Goal: Task Accomplishment & Management: Manage account settings

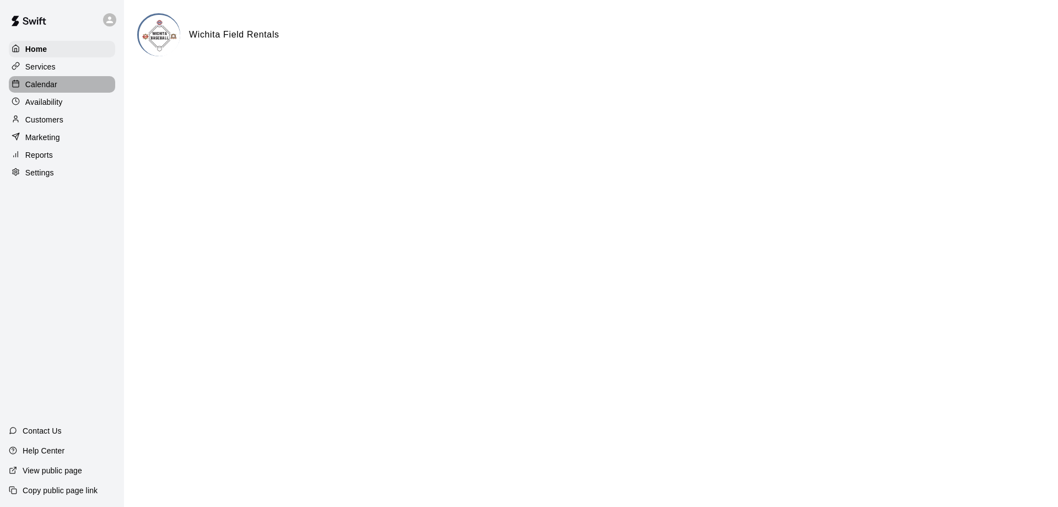
click at [36, 84] on p "Calendar" at bounding box center [41, 84] width 32 height 11
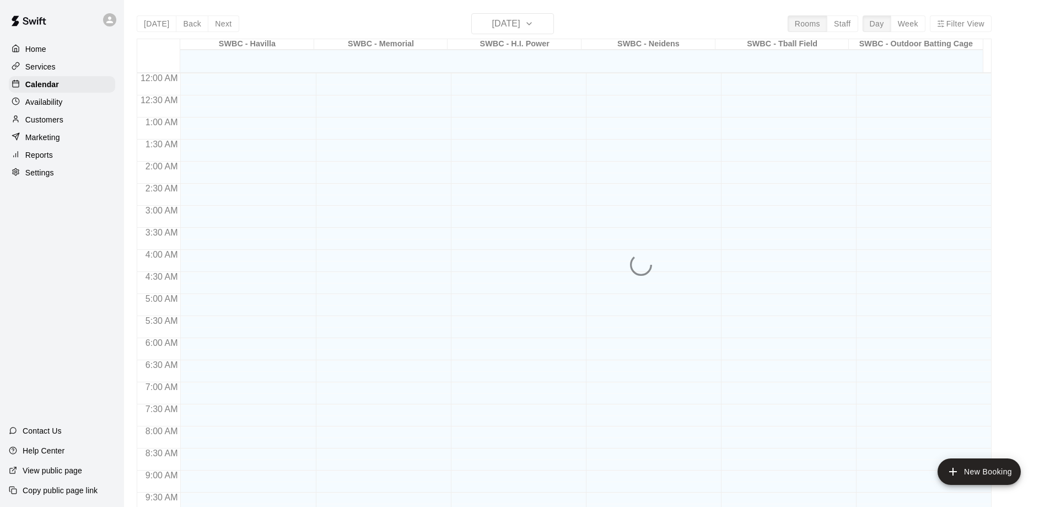
scroll to position [515, 0]
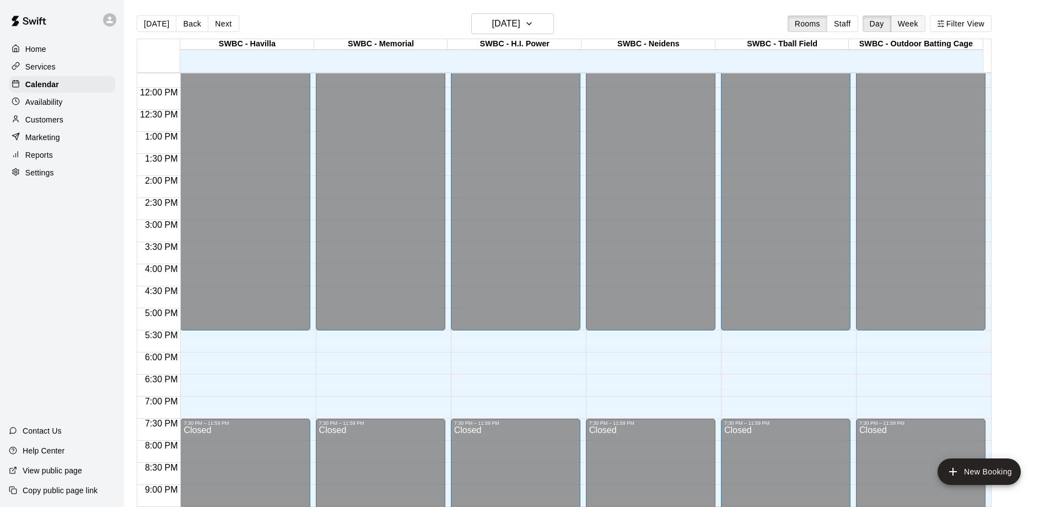
click at [915, 24] on button "Week" at bounding box center [908, 23] width 35 height 17
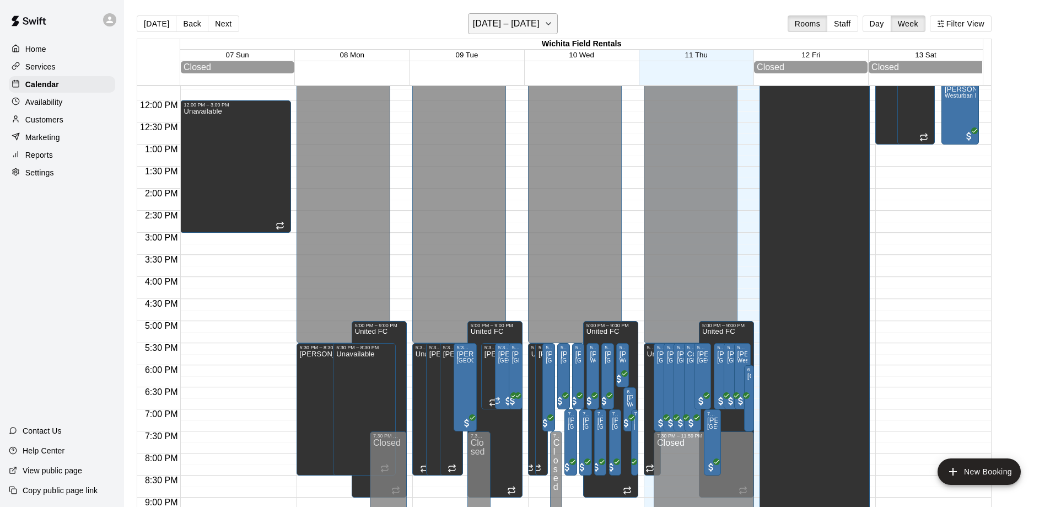
click at [553, 28] on icon "button" at bounding box center [548, 23] width 9 height 13
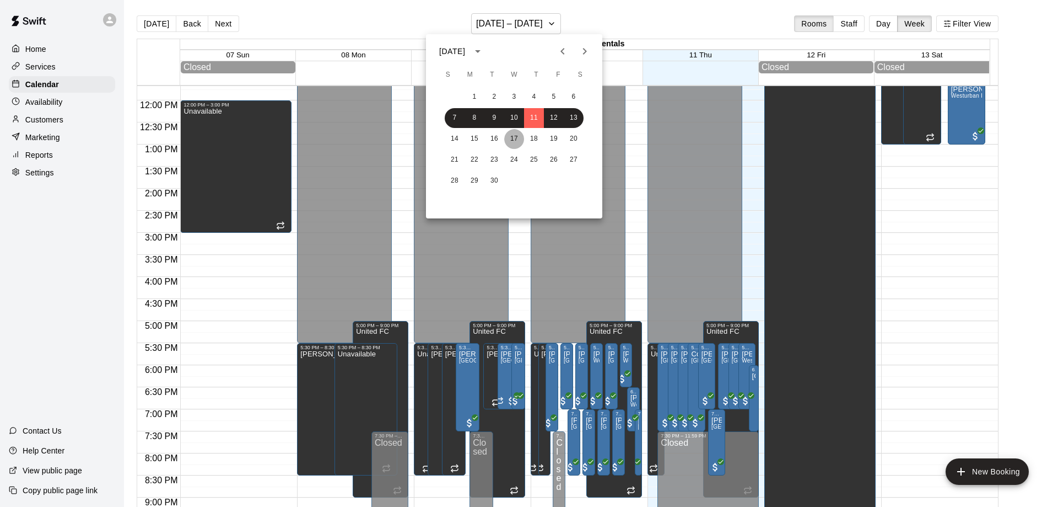
click at [516, 133] on button "17" at bounding box center [514, 139] width 20 height 20
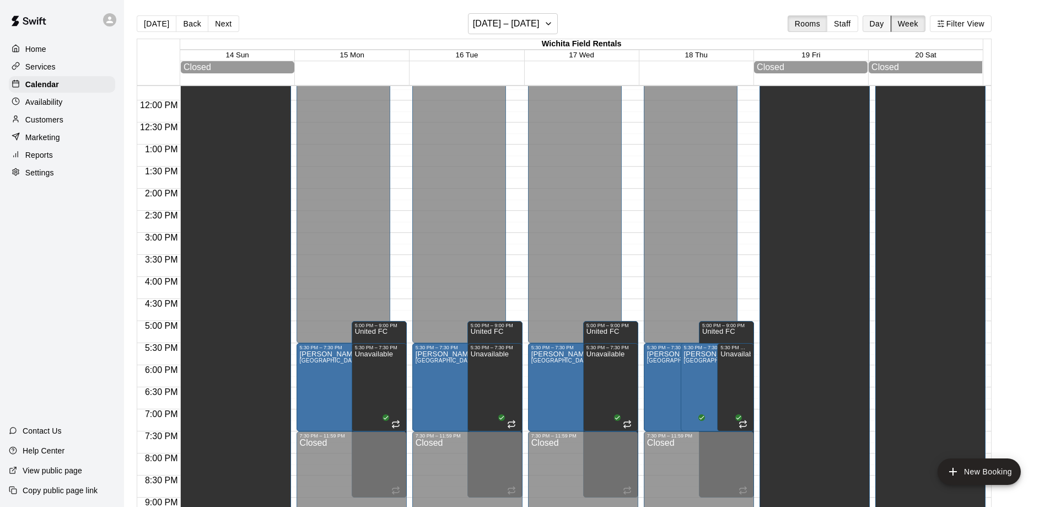
click at [884, 23] on button "Day" at bounding box center [877, 23] width 29 height 17
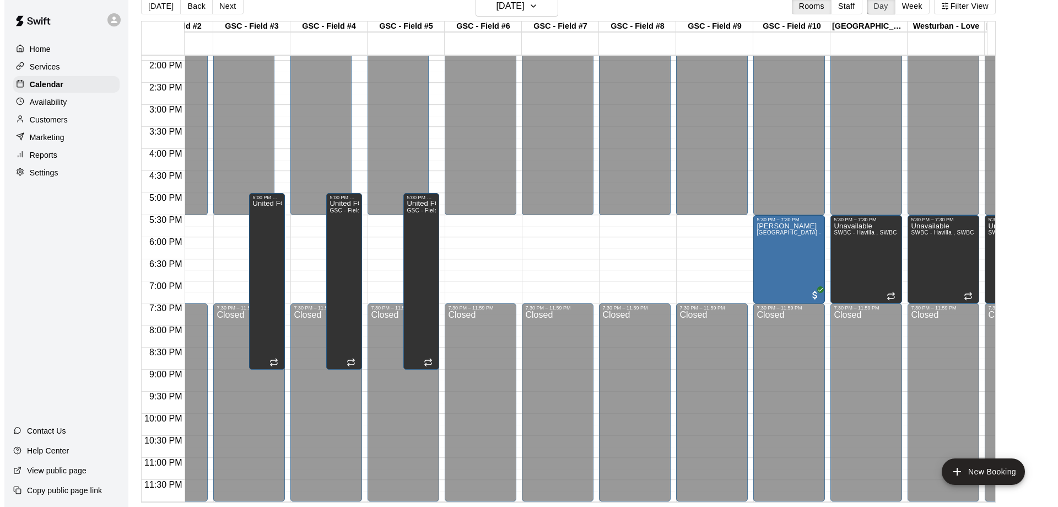
scroll to position [0, 632]
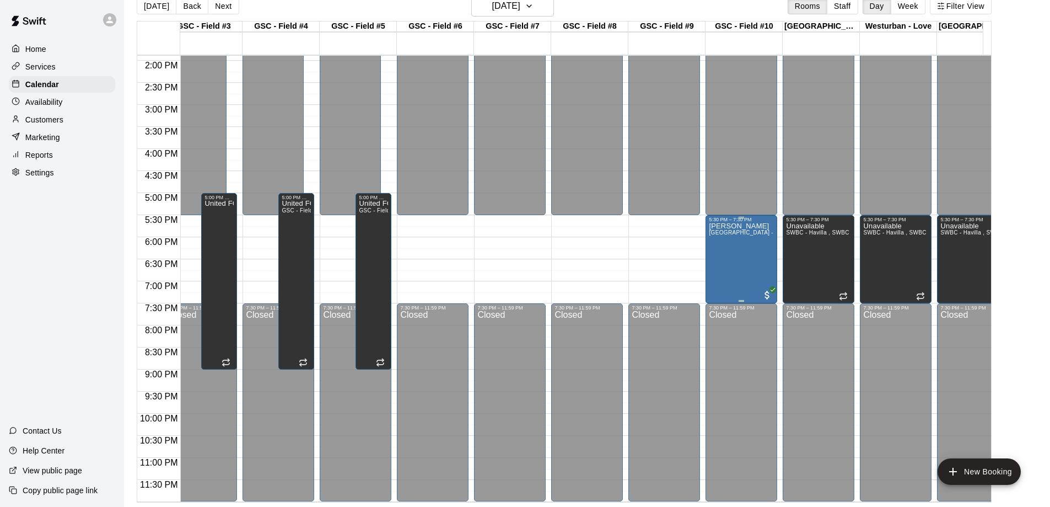
click at [765, 287] on div at bounding box center [767, 293] width 11 height 13
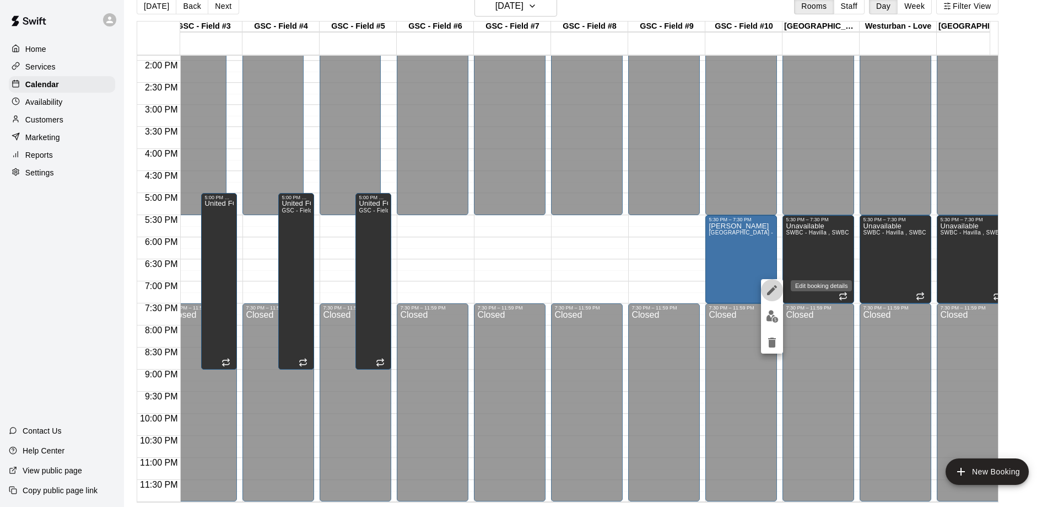
click at [773, 289] on icon "edit" at bounding box center [772, 290] width 10 height 10
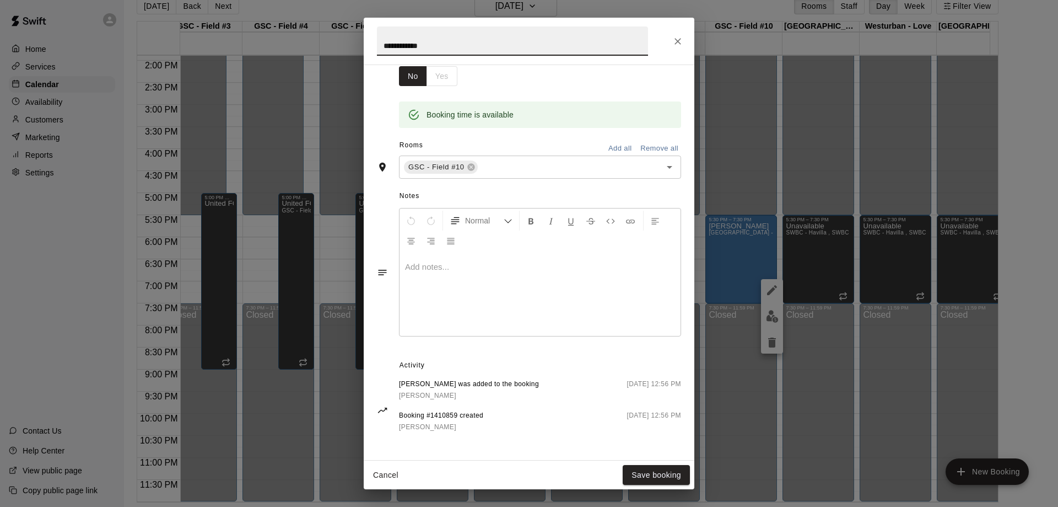
scroll to position [0, 0]
click at [677, 40] on icon "Close" at bounding box center [677, 41] width 11 height 11
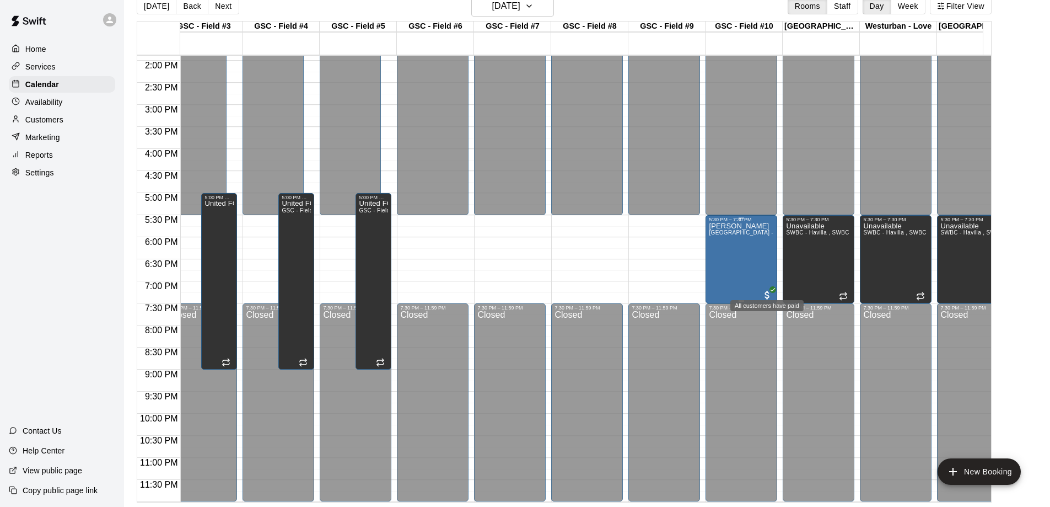
click at [770, 286] on icon "All customers have paid" at bounding box center [772, 289] width 7 height 7
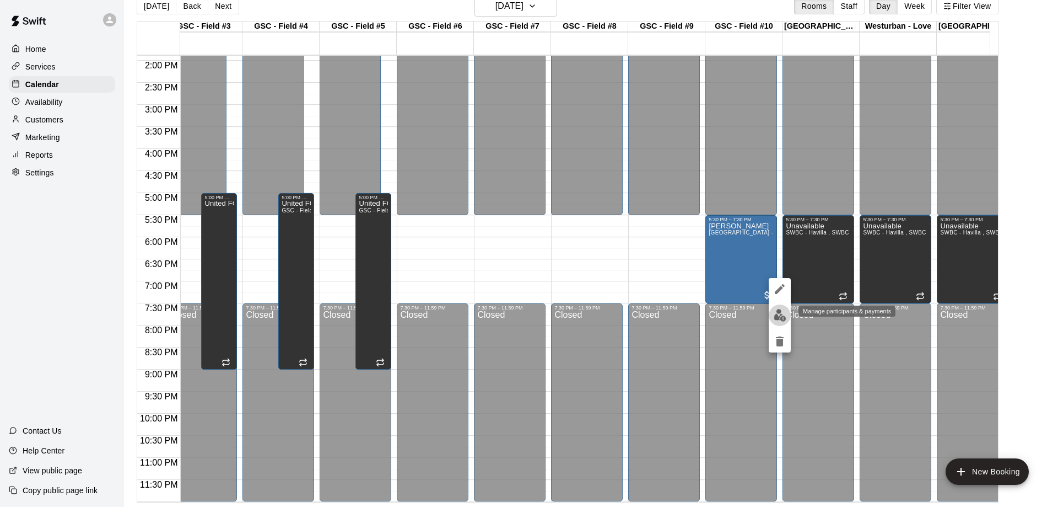
click at [781, 313] on img "edit" at bounding box center [780, 315] width 13 height 13
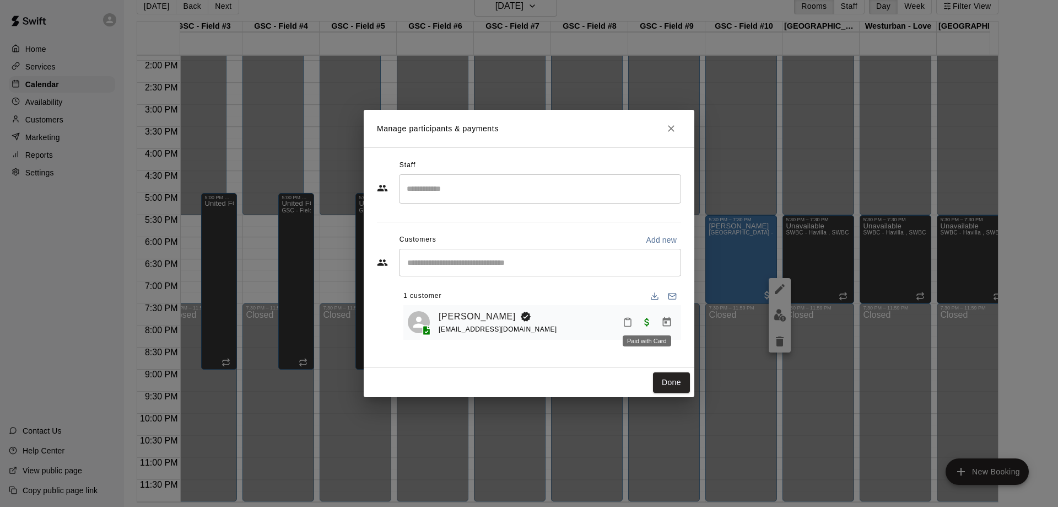
click at [647, 320] on span "Paid with Card" at bounding box center [647, 321] width 20 height 9
click at [647, 323] on span "Paid with Card" at bounding box center [647, 321] width 20 height 9
click at [668, 323] on icon "Manage bookings & payment" at bounding box center [666, 321] width 11 height 11
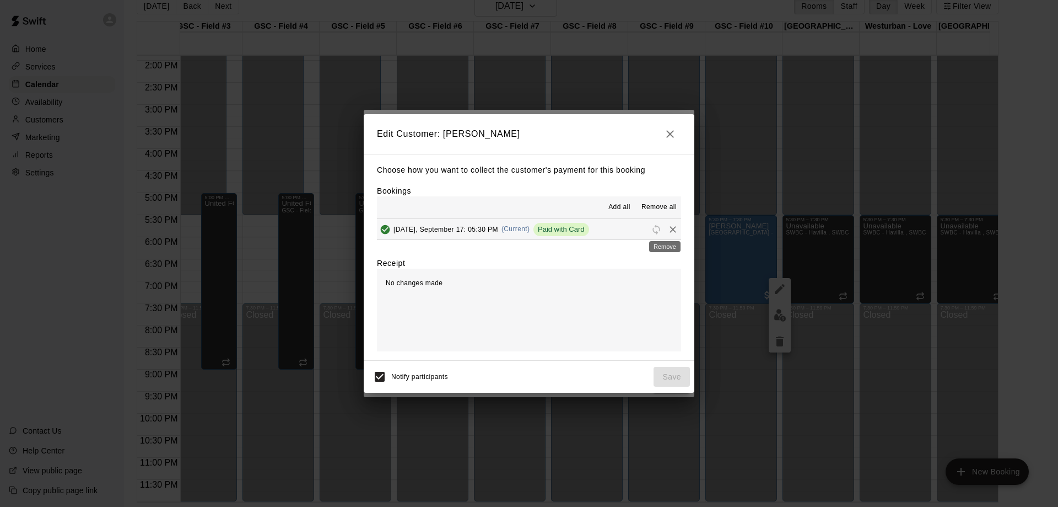
click at [668, 229] on icon "Remove" at bounding box center [673, 229] width 11 height 11
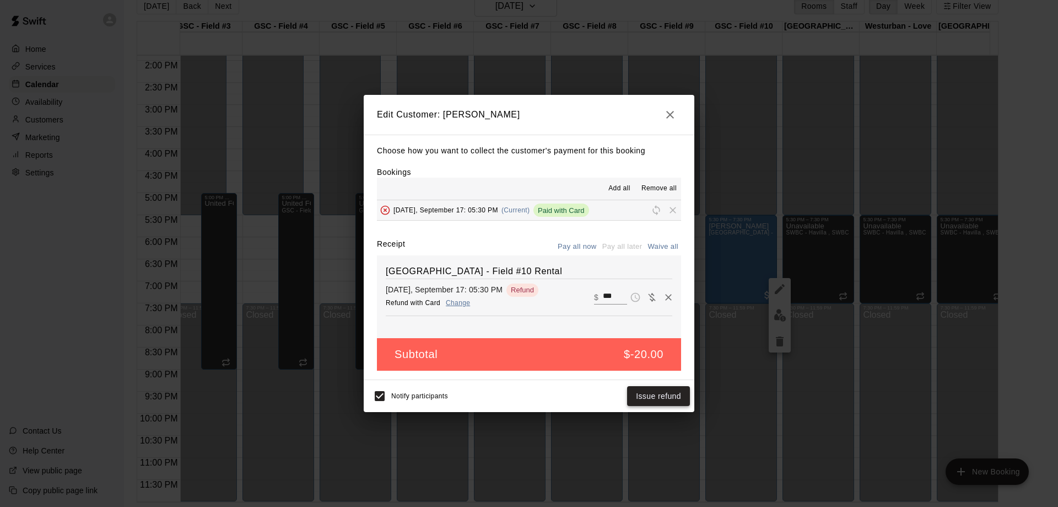
click at [651, 396] on button "Issue refund" at bounding box center [658, 396] width 63 height 20
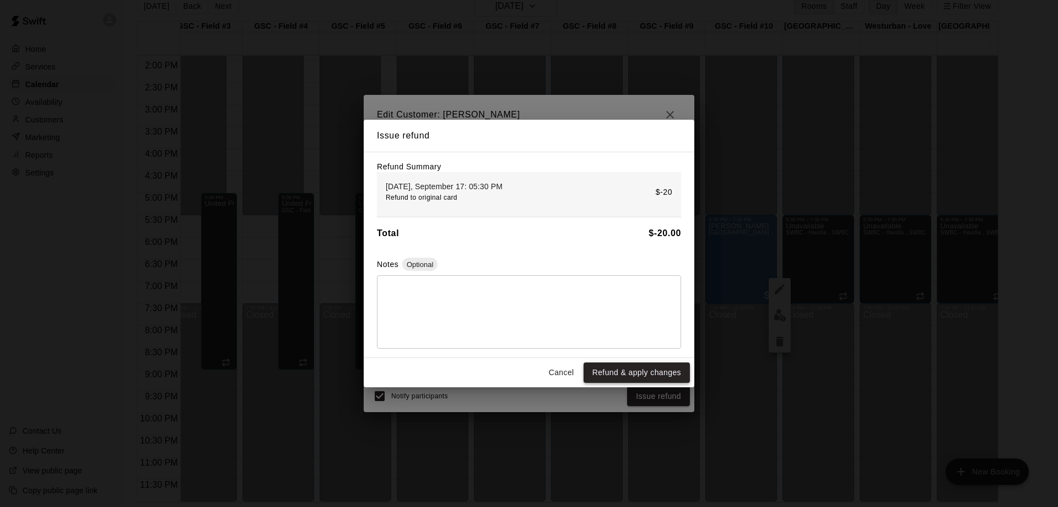
click at [651, 376] on button "Refund & apply changes" at bounding box center [637, 372] width 106 height 20
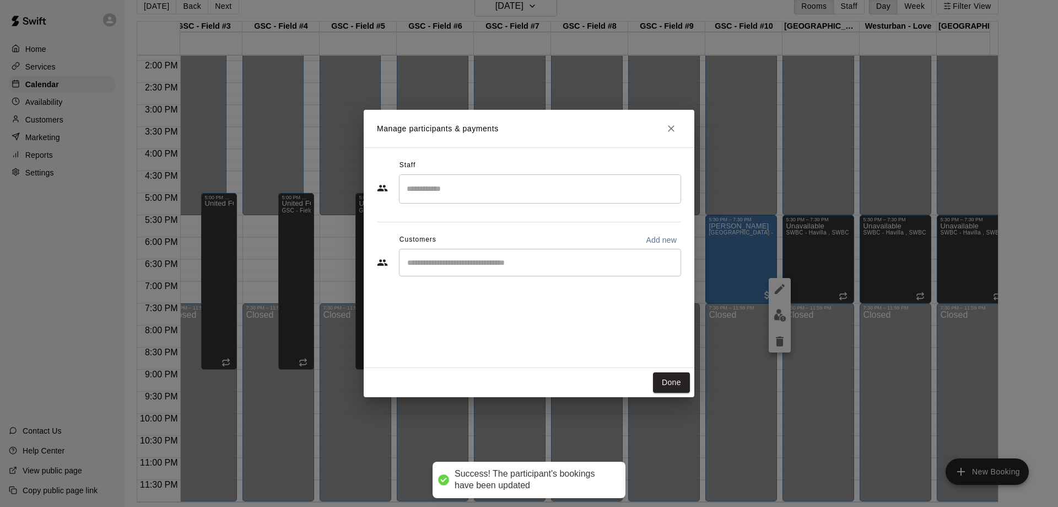
drag, startPoint x: 665, startPoint y: 380, endPoint x: 719, endPoint y: 303, distance: 93.4
click at [666, 380] on button "Done" at bounding box center [671, 382] width 37 height 20
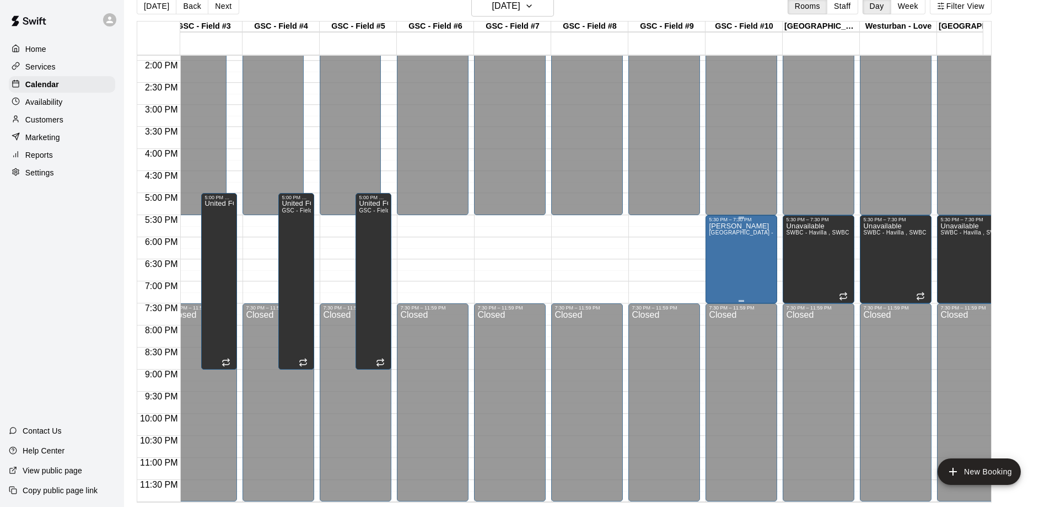
click at [746, 265] on div "[PERSON_NAME] Genesis Sports Complex - Field #10 Rental" at bounding box center [741, 475] width 65 height 507
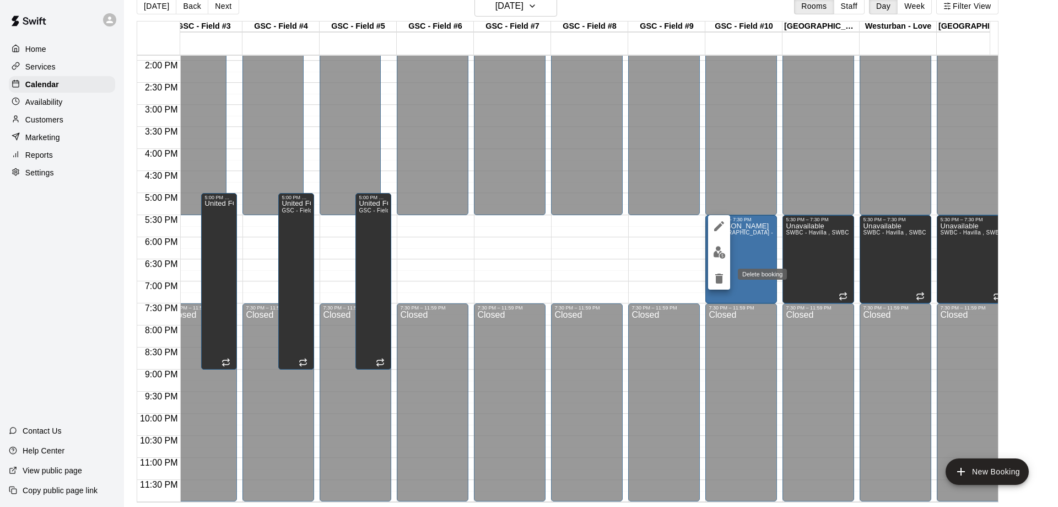
click at [719, 279] on icon "delete" at bounding box center [719, 278] width 8 height 10
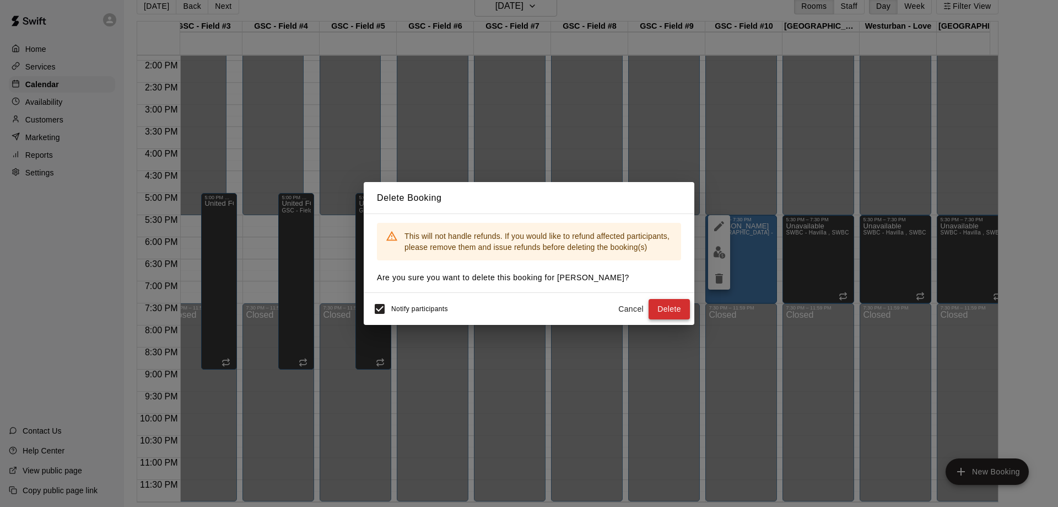
click at [674, 310] on button "Delete" at bounding box center [669, 309] width 41 height 20
